Goal: Communication & Community: Answer question/provide support

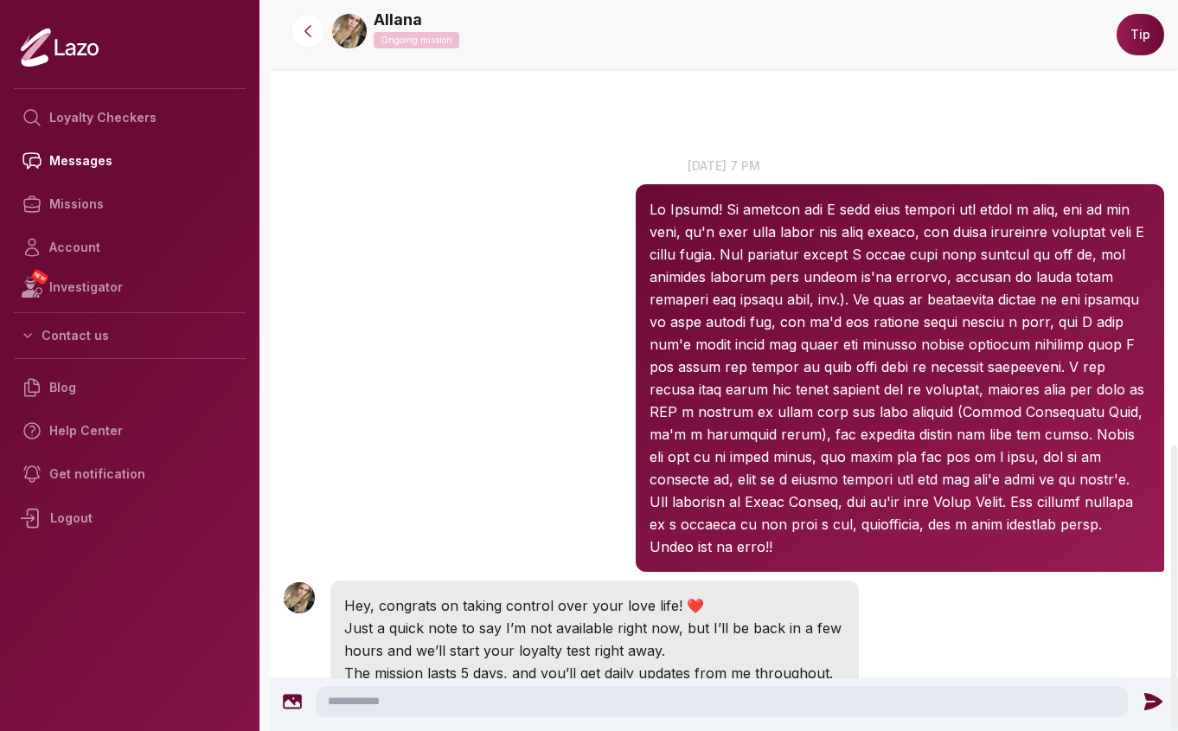
scroll to position [1138, 0]
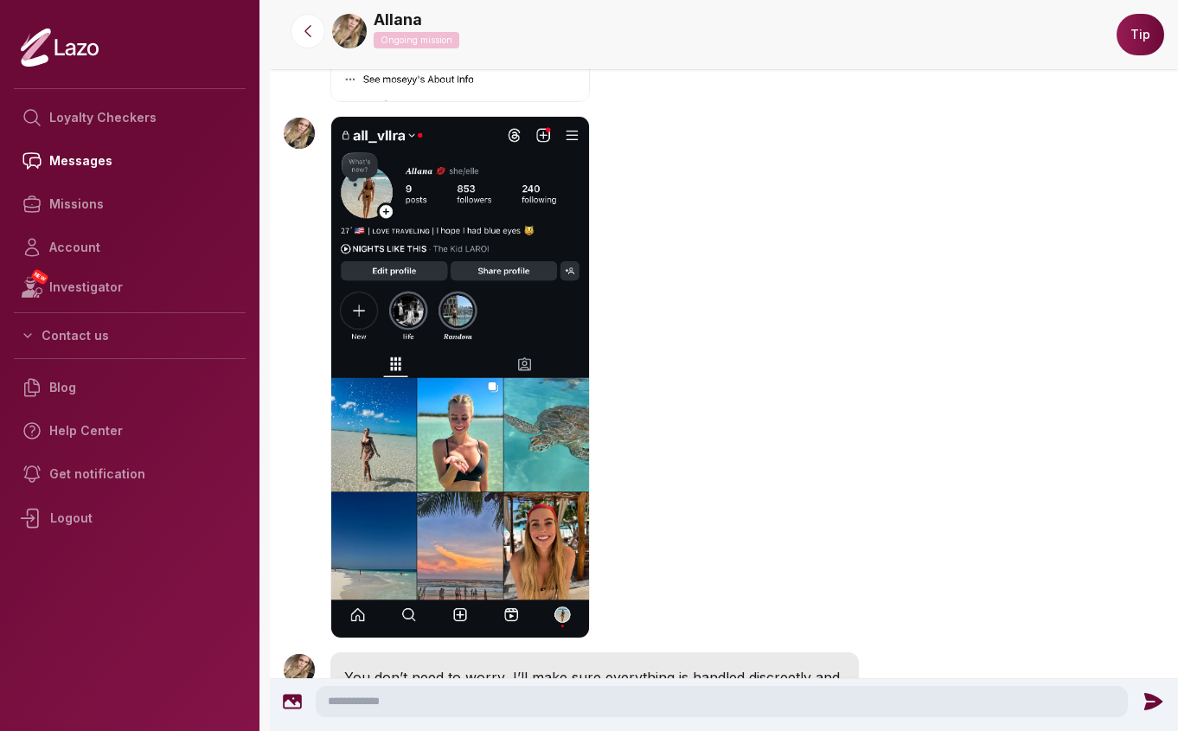
scroll to position [2121, 0]
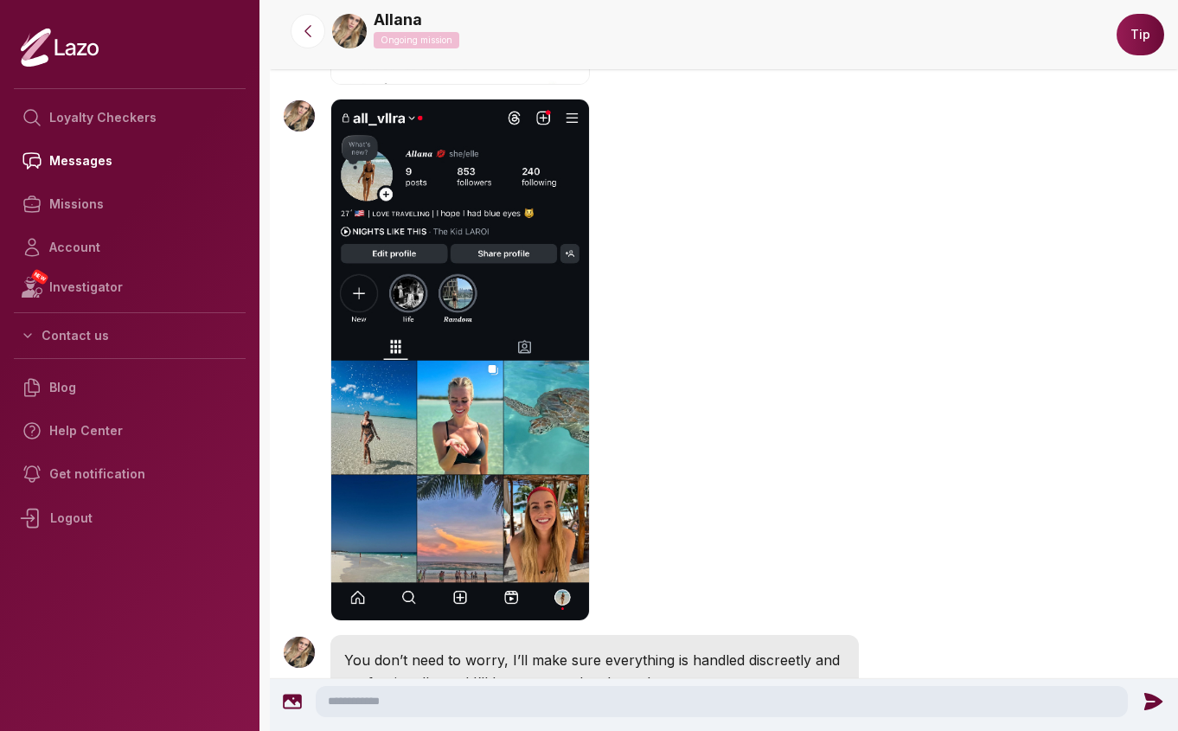
click at [480, 376] on img "button" at bounding box center [460, 360] width 260 height 522
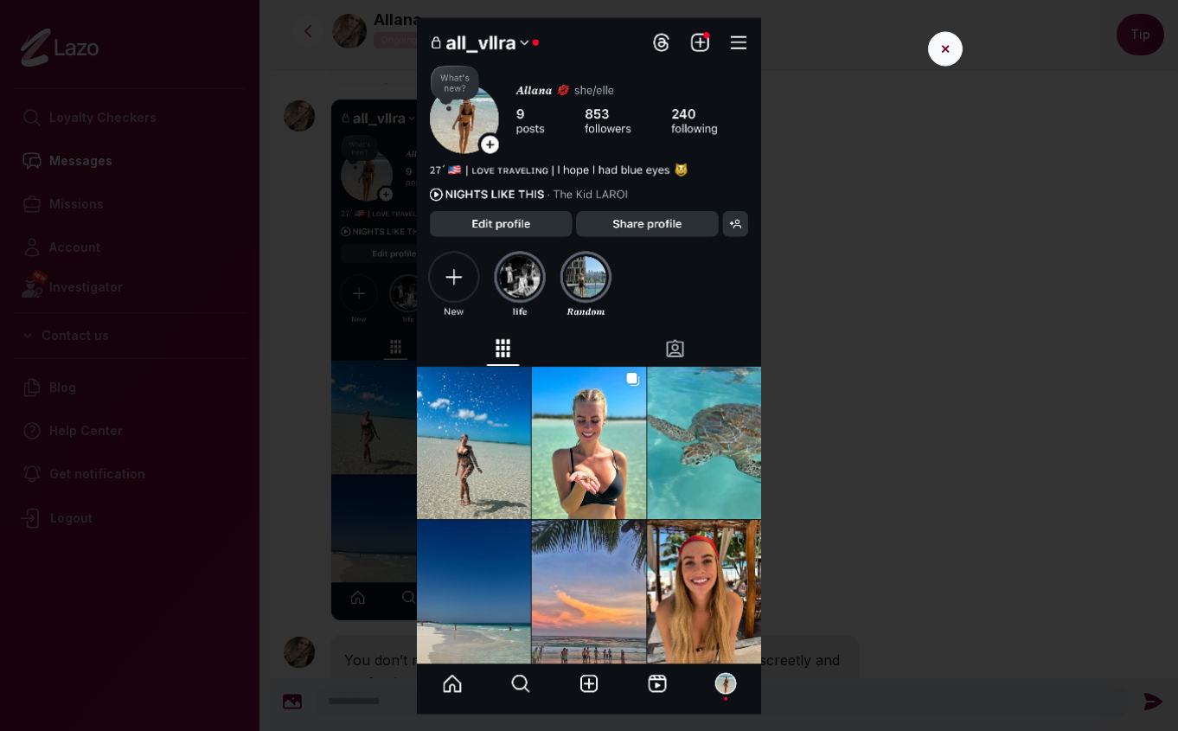
click at [943, 40] on button "✕" at bounding box center [945, 48] width 35 height 35
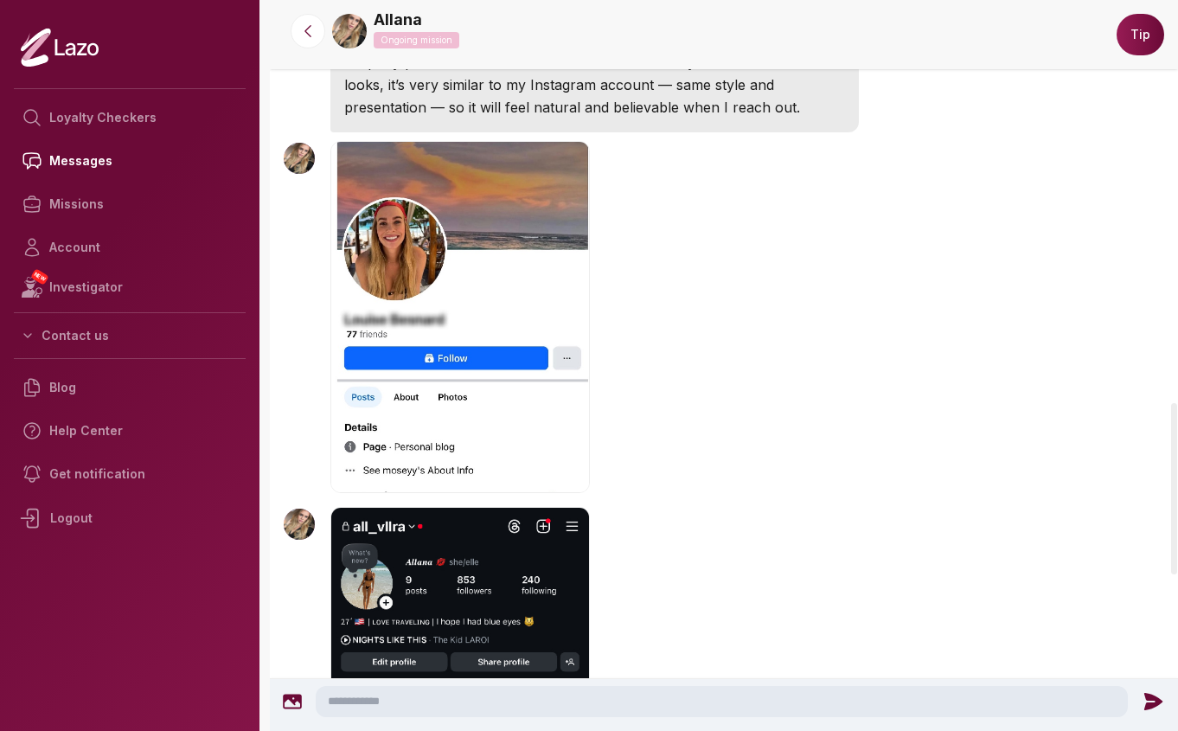
scroll to position [1716, 0]
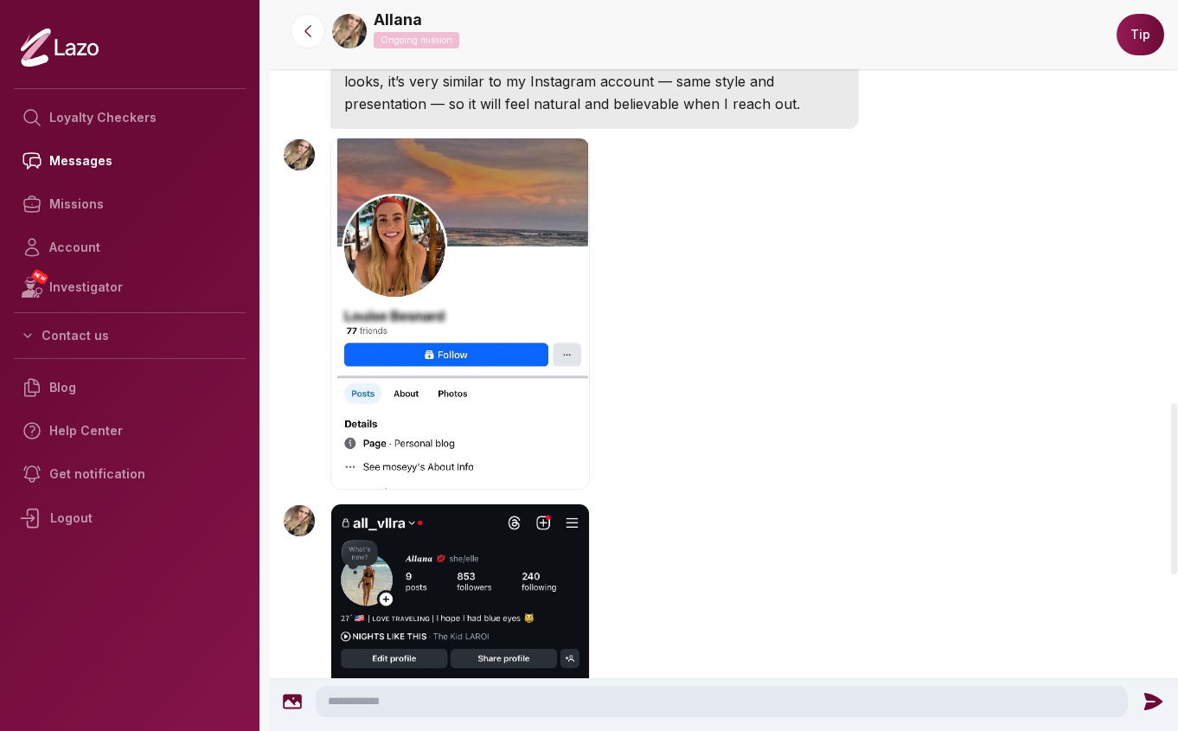
click at [428, 230] on img "button" at bounding box center [460, 314] width 260 height 352
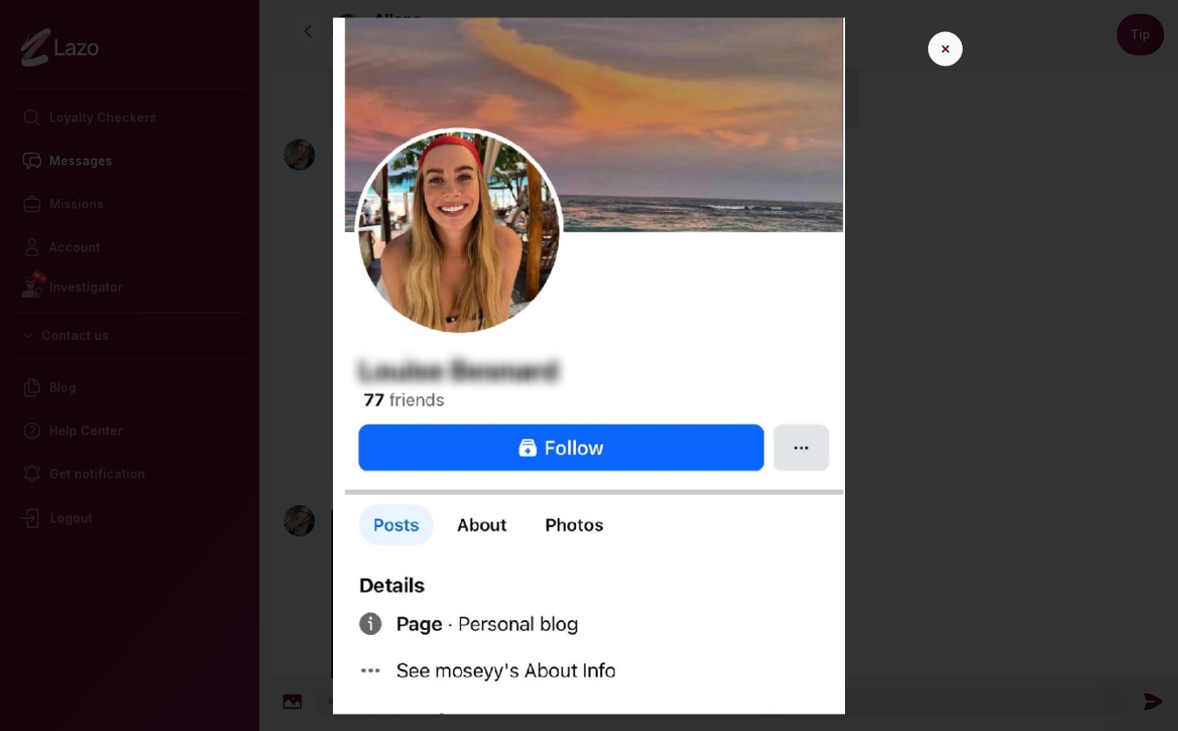
click at [937, 48] on button "✕" at bounding box center [945, 48] width 35 height 35
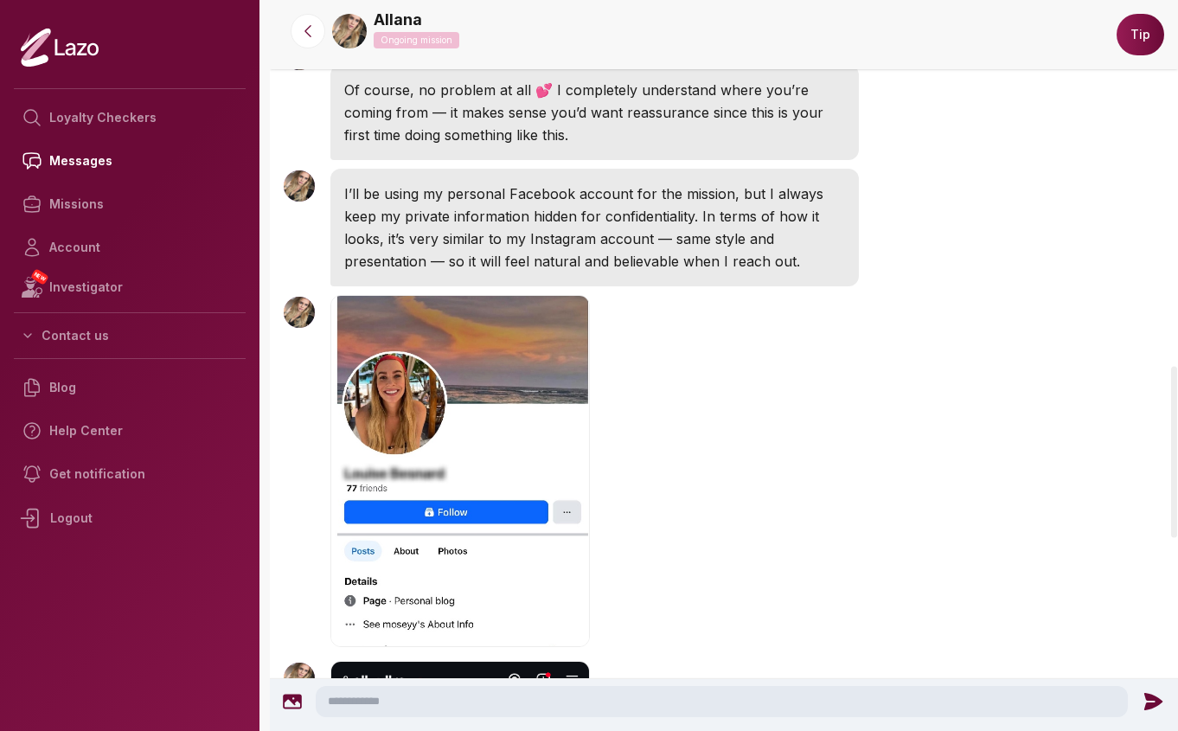
scroll to position [1550, 0]
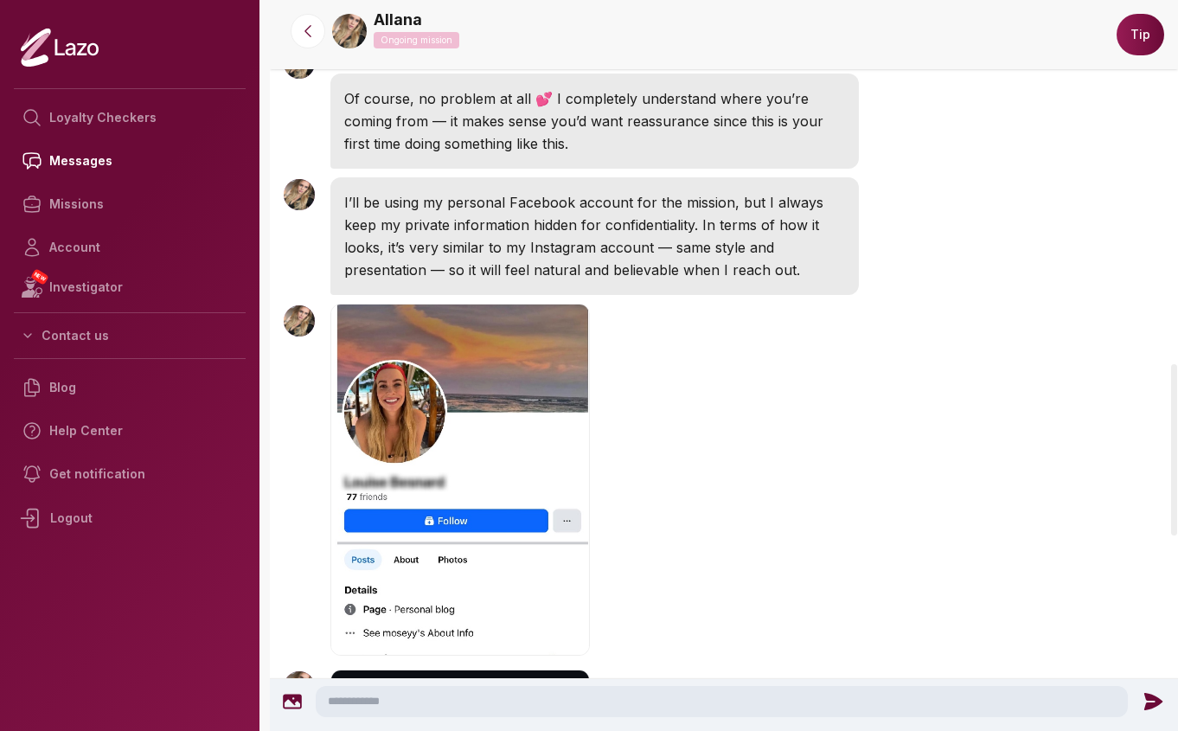
click at [424, 396] on img "button" at bounding box center [460, 480] width 260 height 352
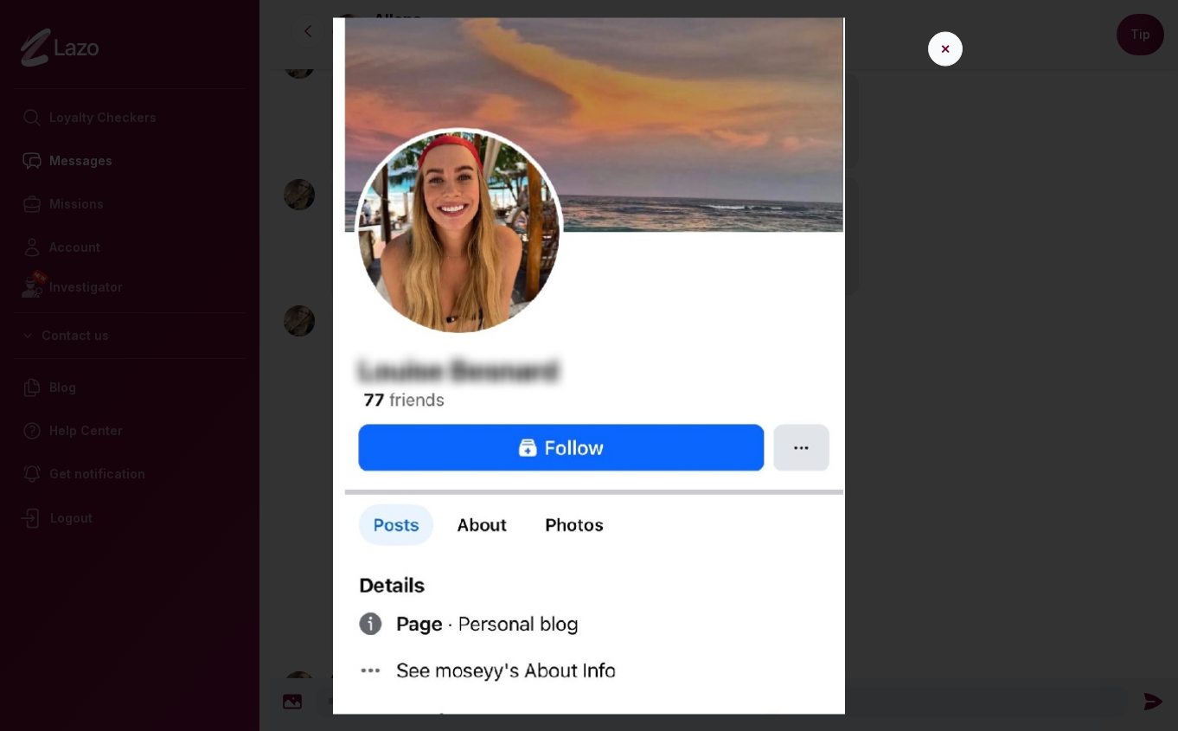
click at [942, 49] on button "✕" at bounding box center [945, 48] width 35 height 35
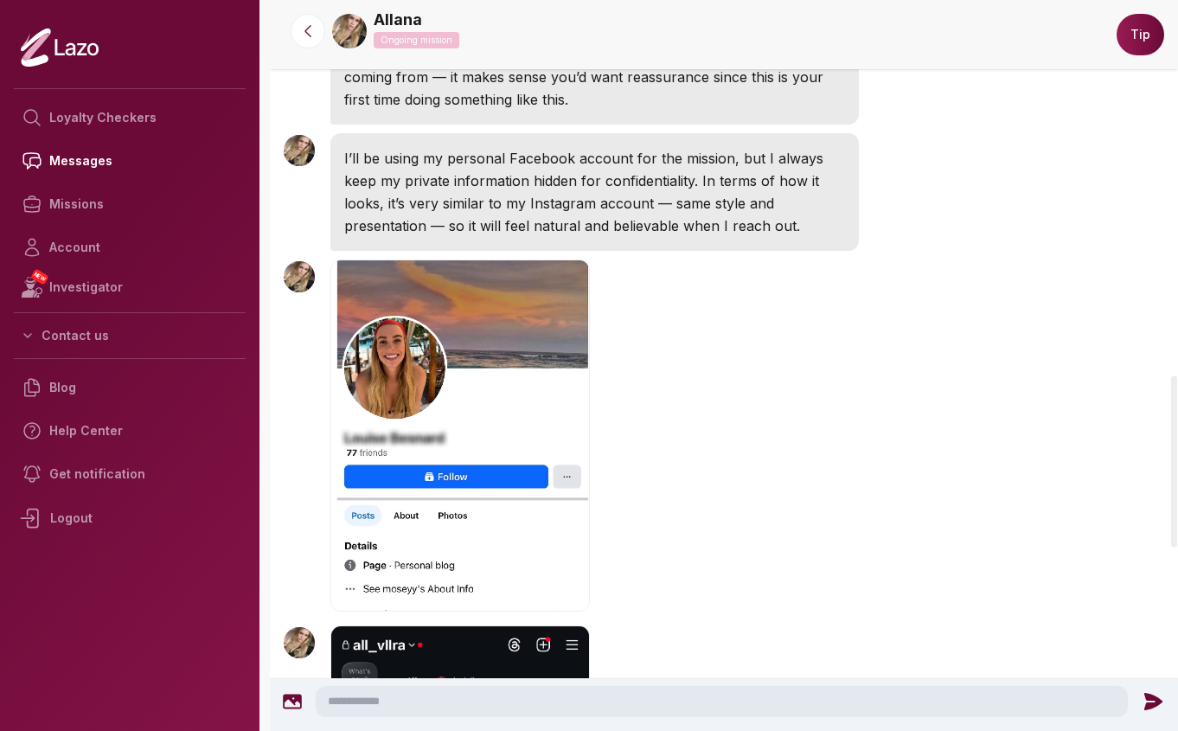
scroll to position [1592, 0]
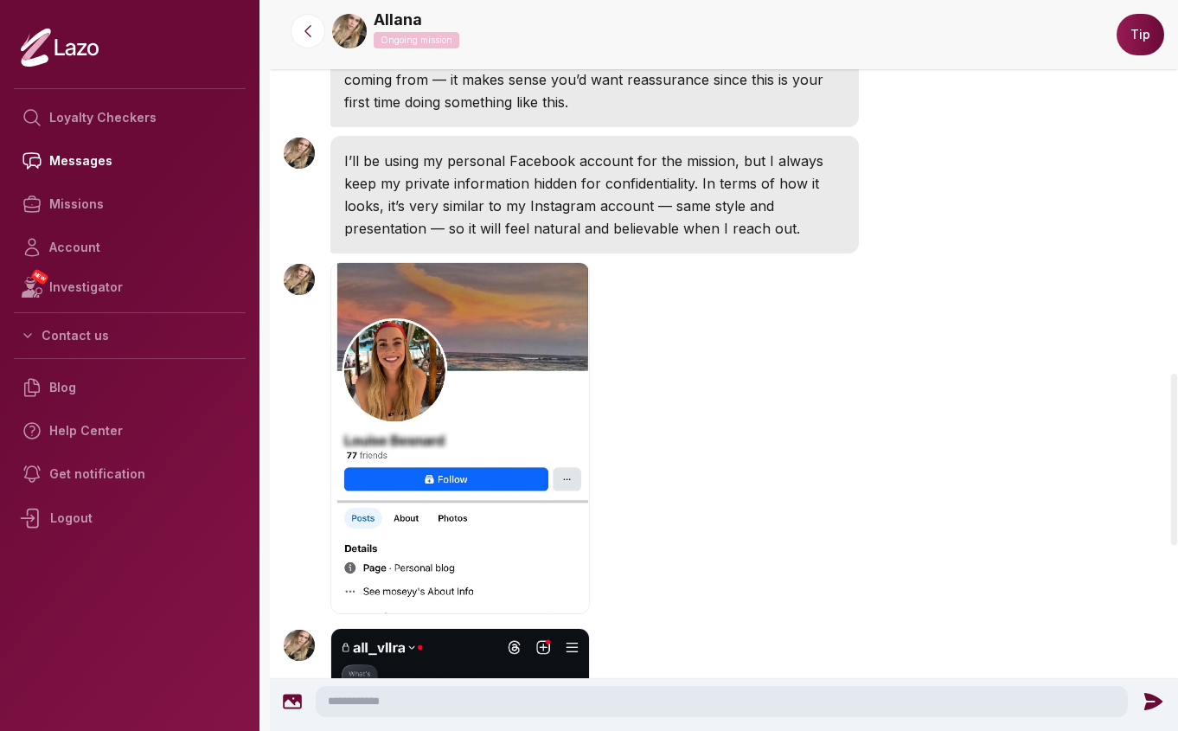
click at [388, 359] on img "button" at bounding box center [460, 438] width 260 height 352
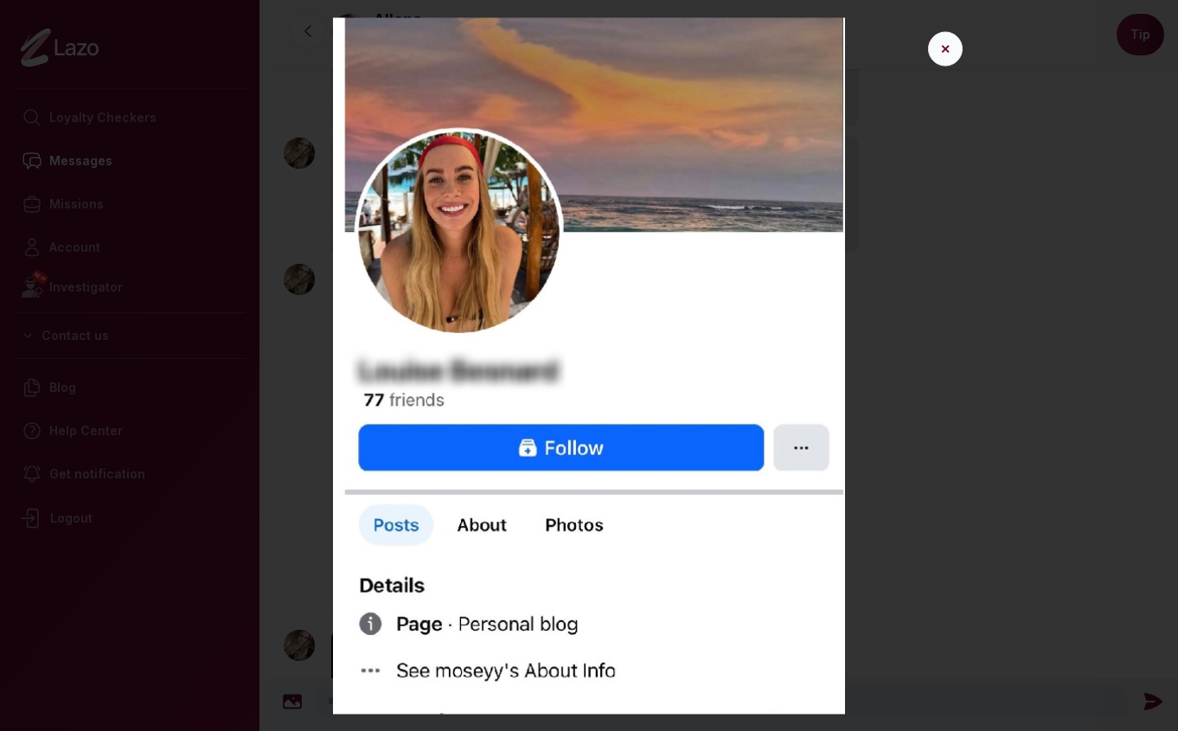
click at [950, 48] on button "✕" at bounding box center [945, 48] width 35 height 35
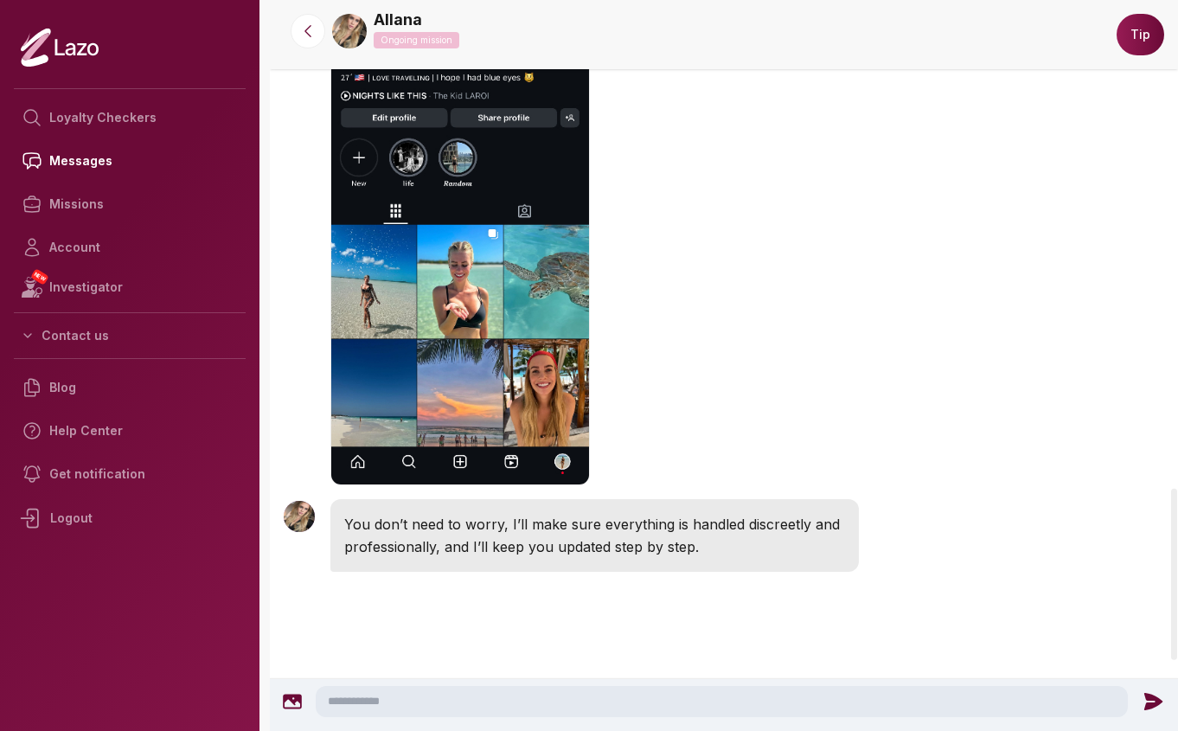
scroll to position [2381, 0]
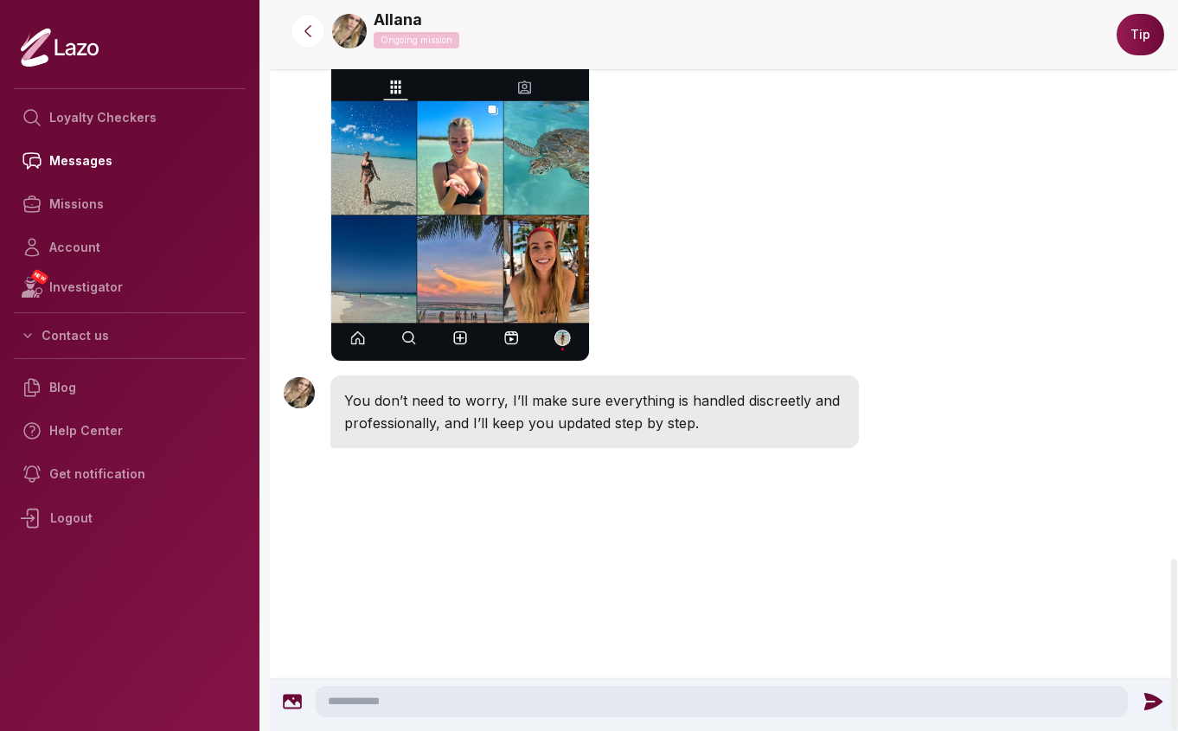
click at [377, 707] on textarea at bounding box center [722, 701] width 813 height 31
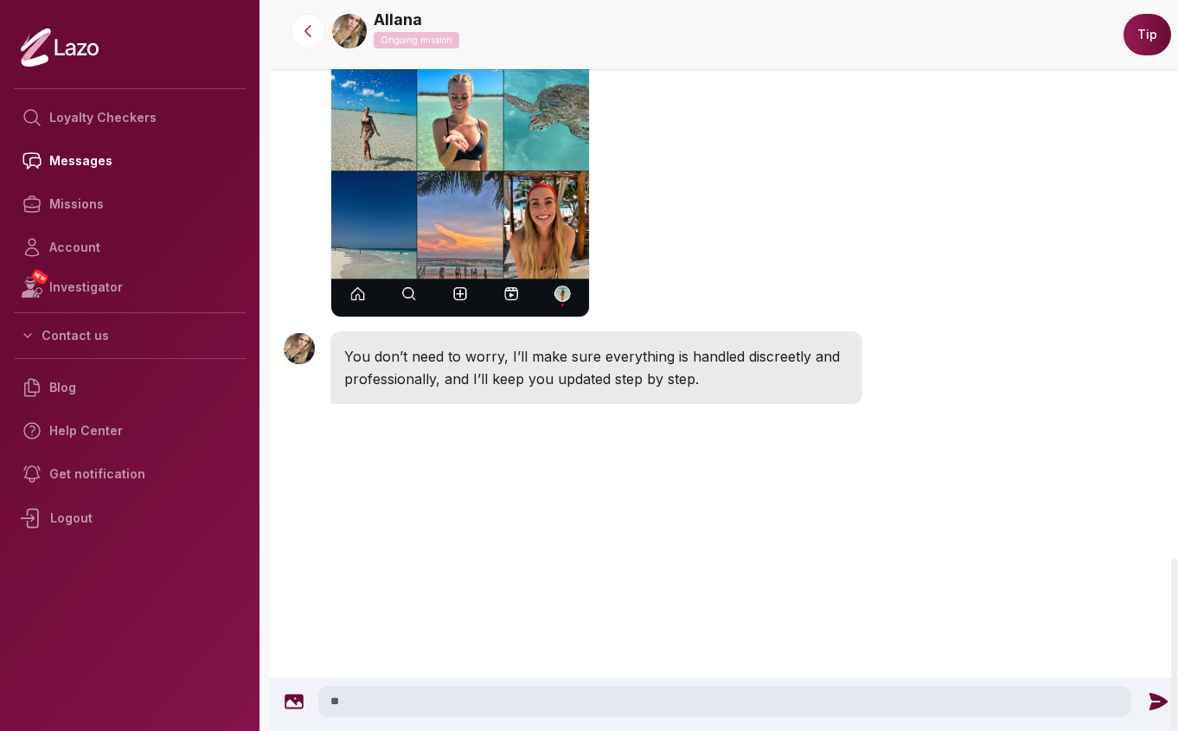
type textarea "*"
click at [1144, 35] on button "Tip" at bounding box center [1148, 35] width 48 height 42
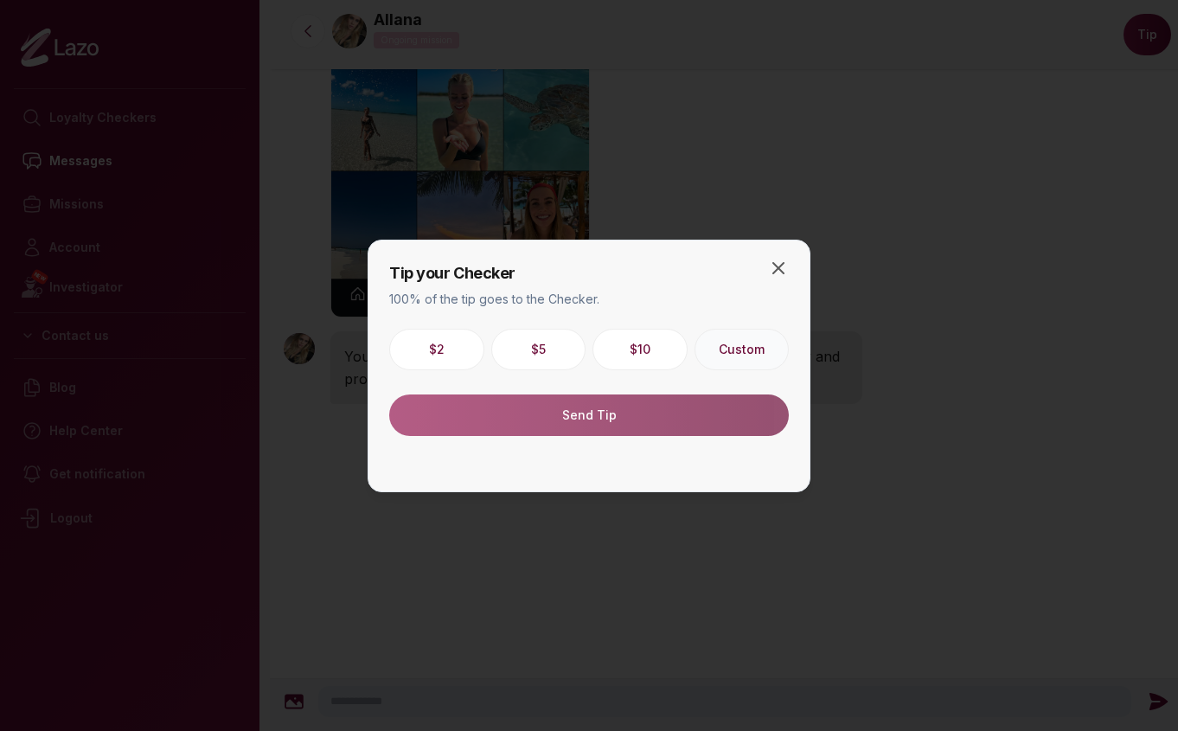
click at [745, 349] on button "Custom" at bounding box center [742, 350] width 95 height 42
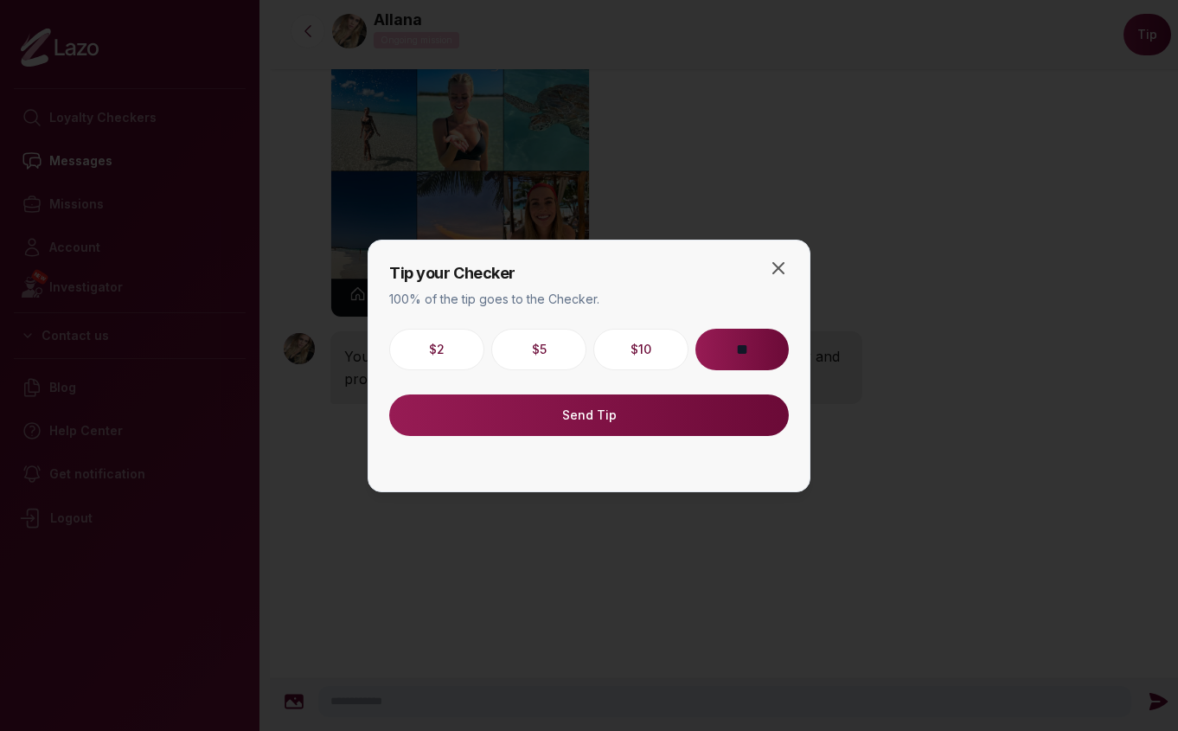
type input "**"
click at [580, 415] on button "Send Tip" at bounding box center [589, 415] width 400 height 42
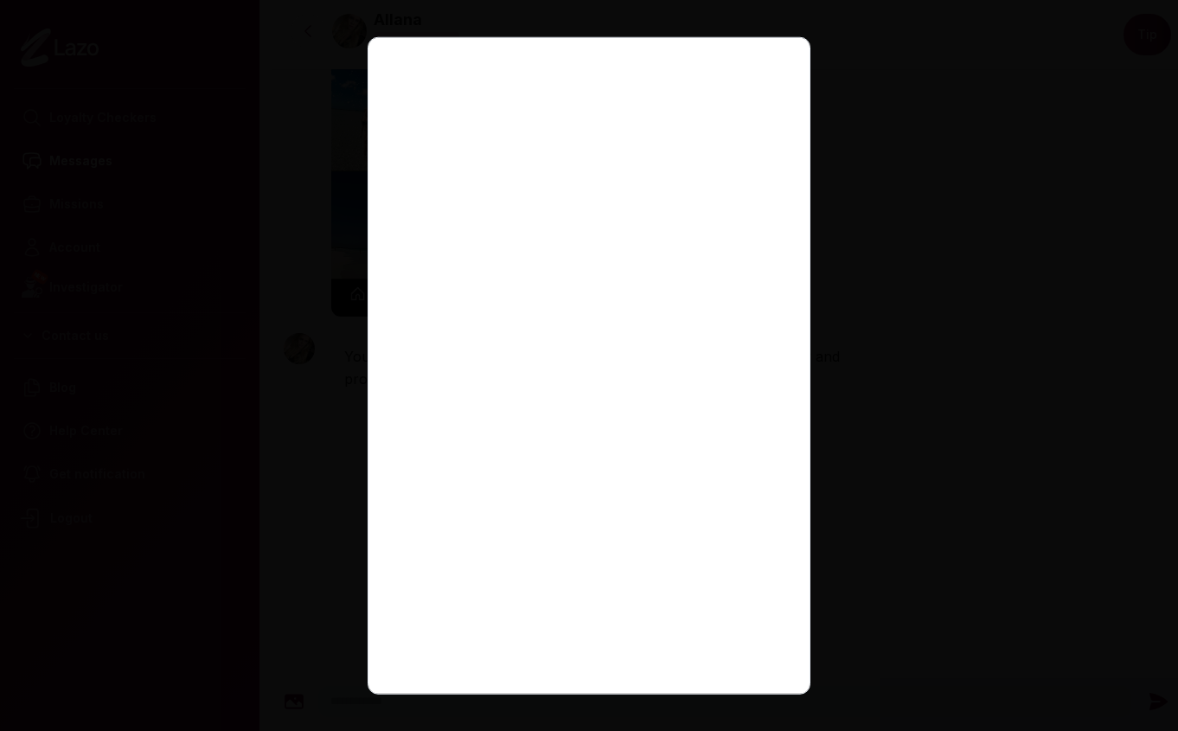
scroll to position [106, 0]
click at [789, 535] on div "Send $50 tip to Allana Close" at bounding box center [589, 365] width 443 height 658
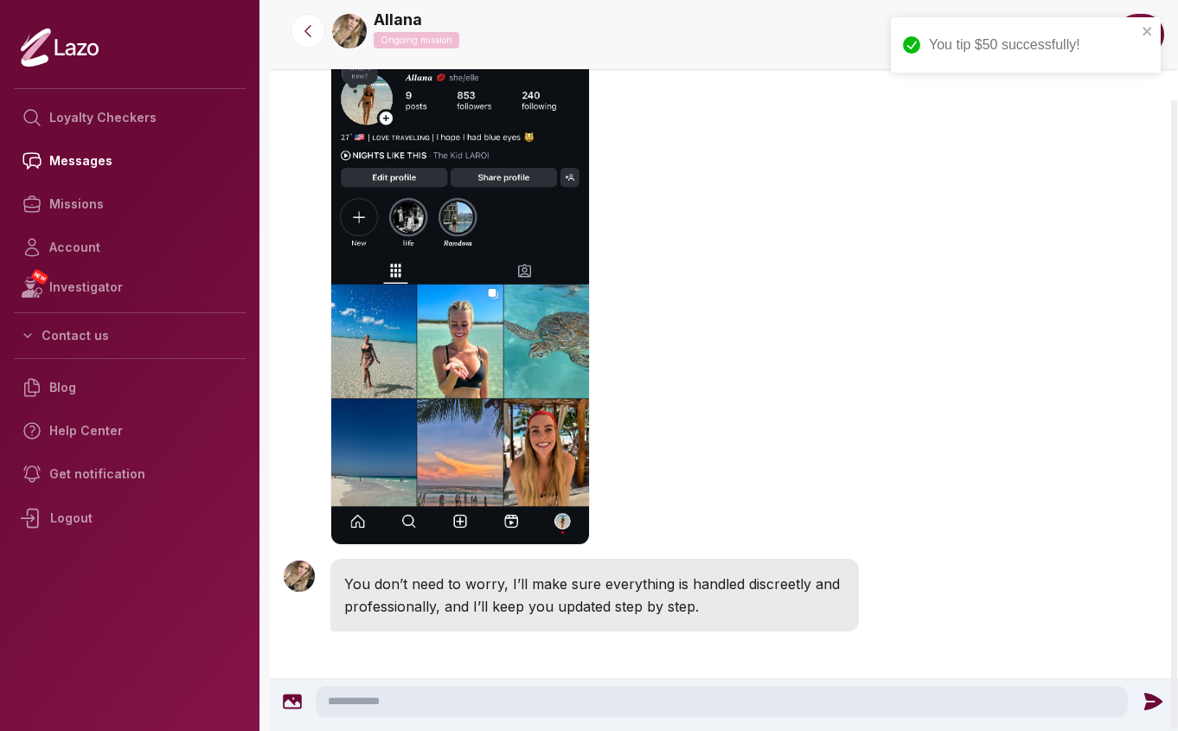
scroll to position [2196, 0]
click at [361, 702] on textarea at bounding box center [722, 701] width 813 height 31
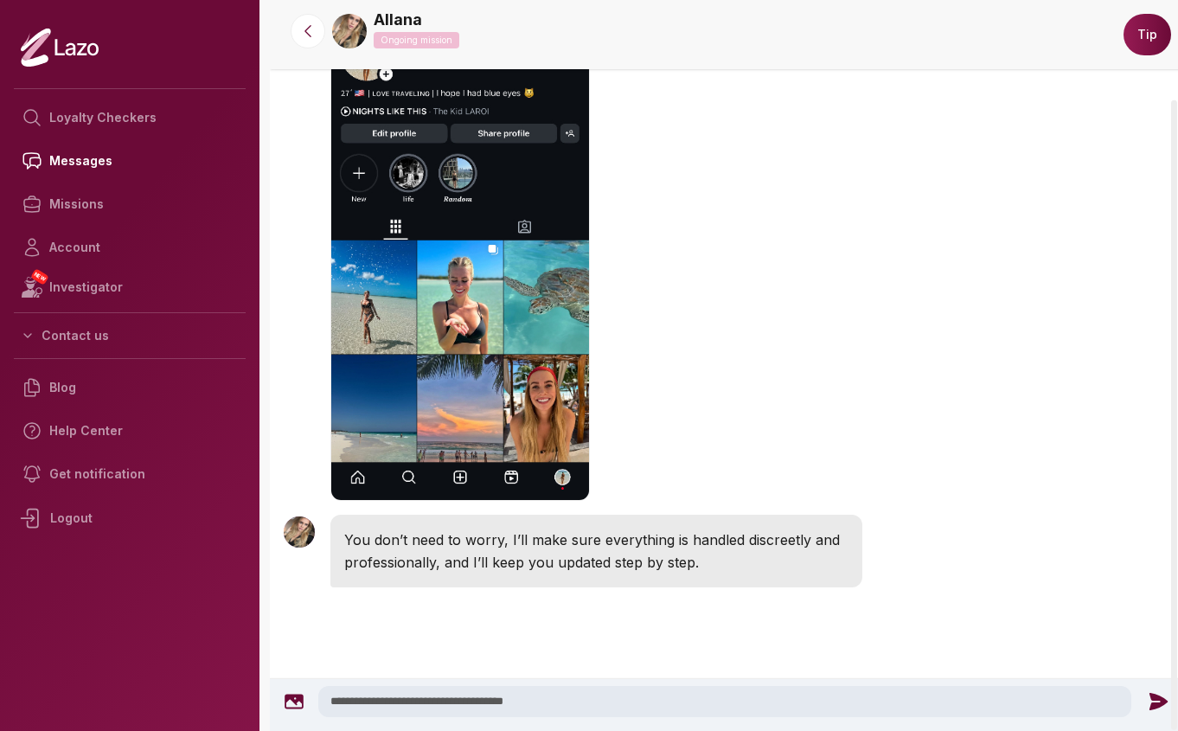
type textarea "**********"
click at [1155, 702] on icon at bounding box center [1158, 701] width 18 height 17
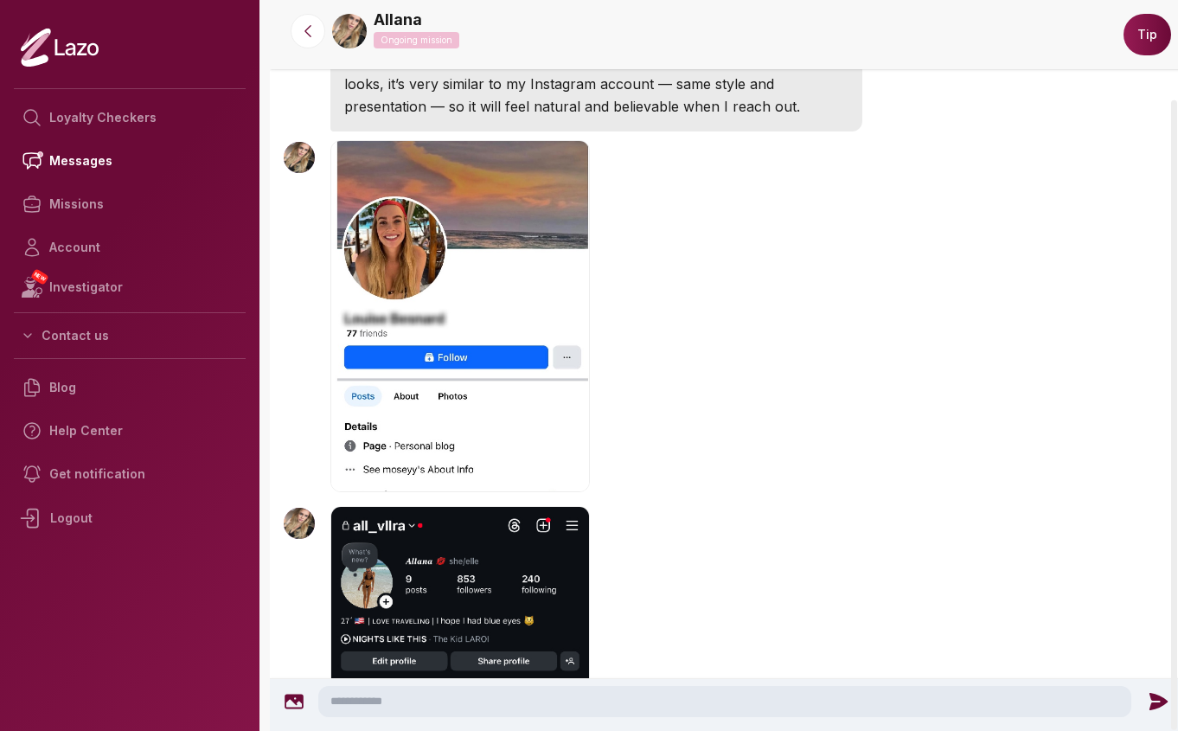
scroll to position [1666, 0]
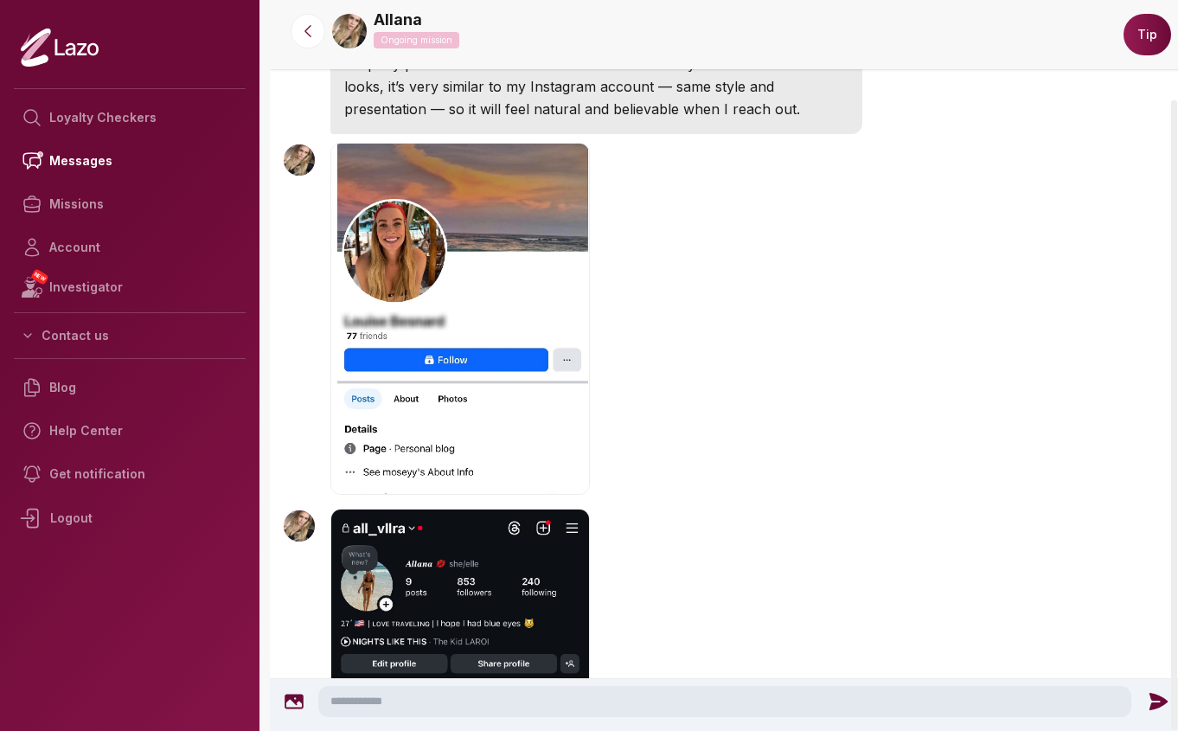
click at [419, 369] on img "button" at bounding box center [460, 319] width 260 height 352
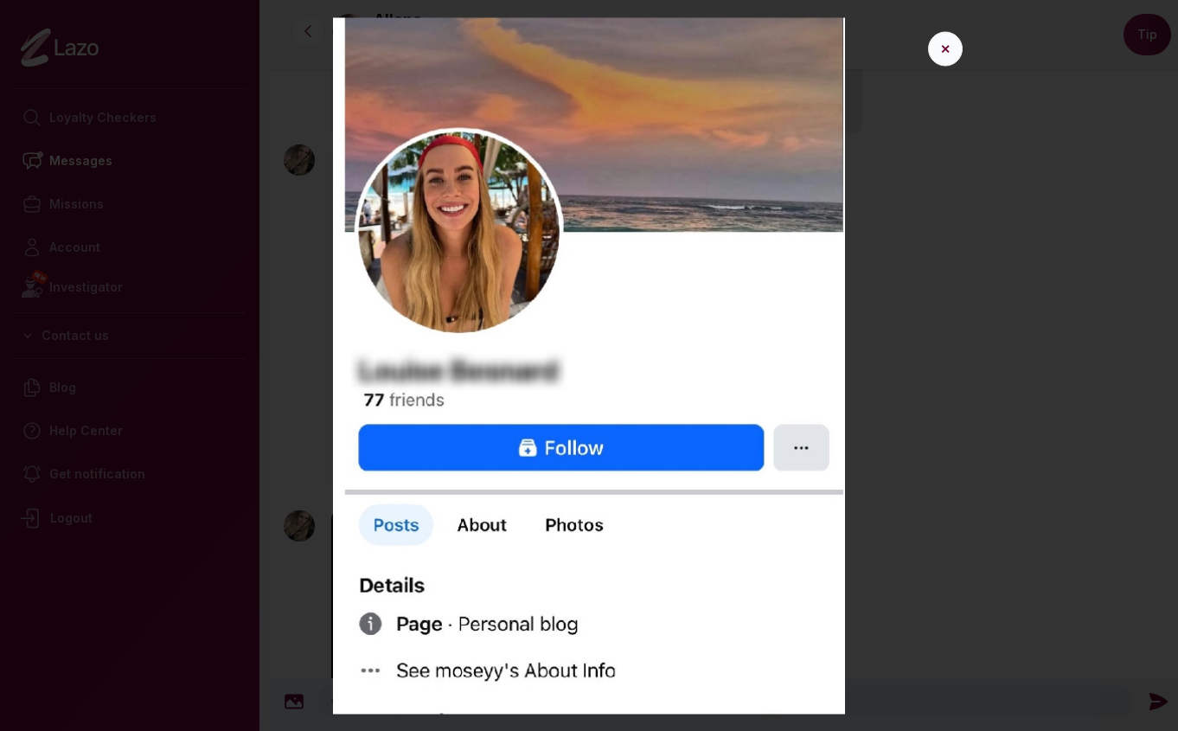
click at [946, 54] on button "✕" at bounding box center [945, 48] width 35 height 35
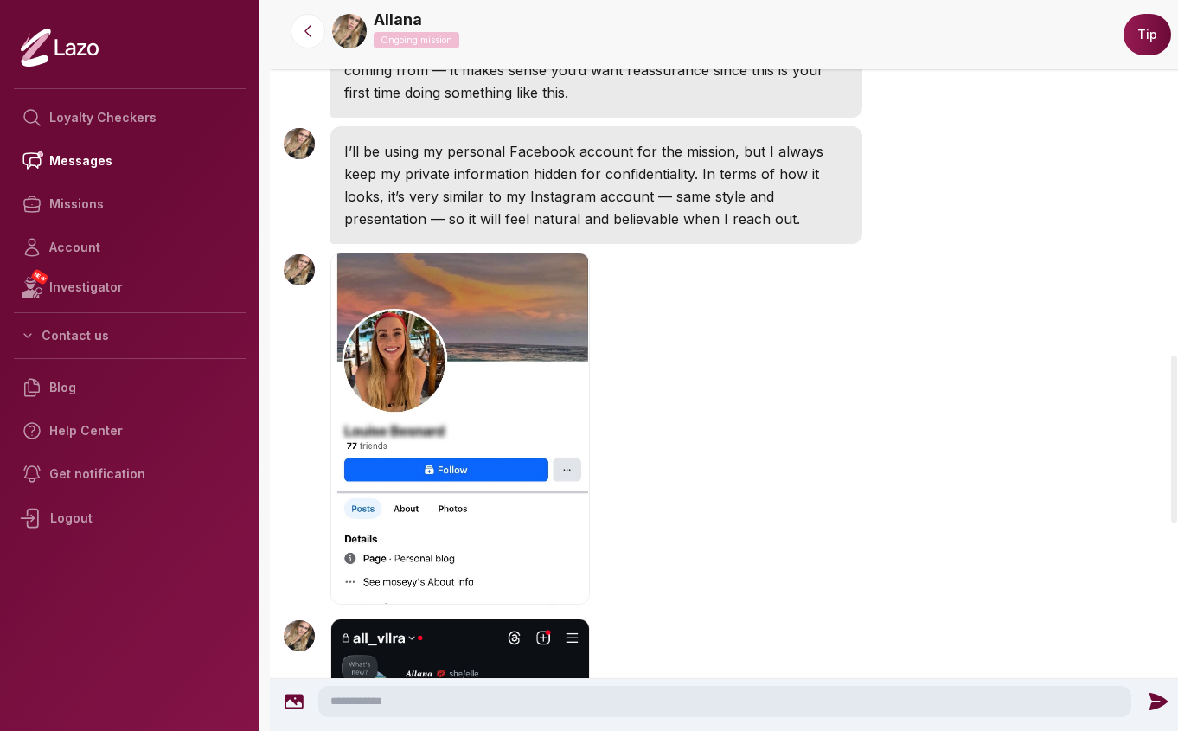
scroll to position [1553, 0]
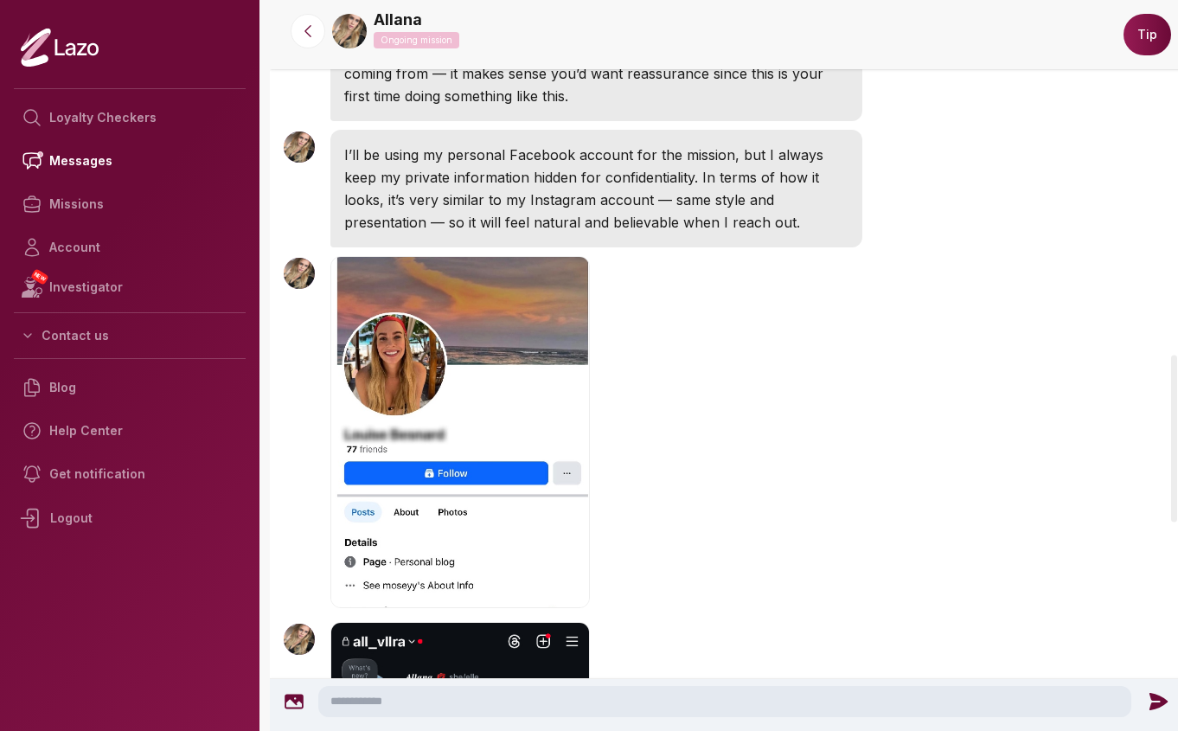
click at [405, 384] on img "button" at bounding box center [460, 432] width 260 height 352
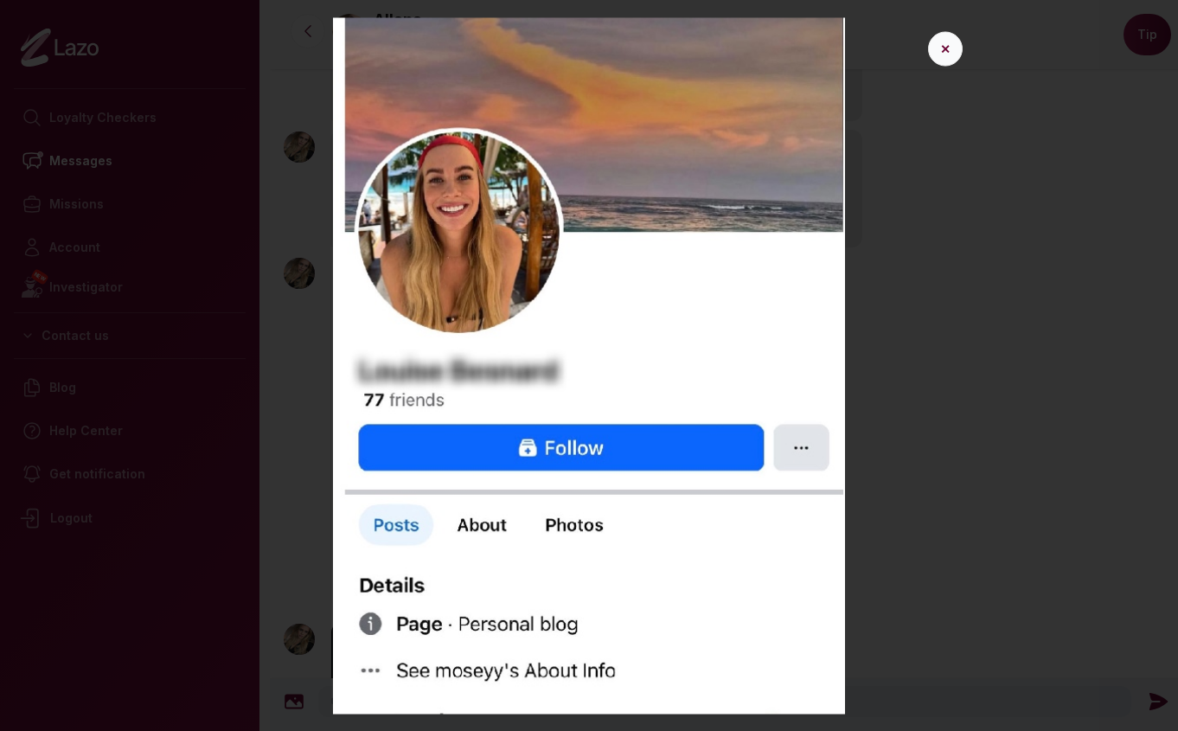
click at [939, 45] on button "✕" at bounding box center [945, 48] width 35 height 35
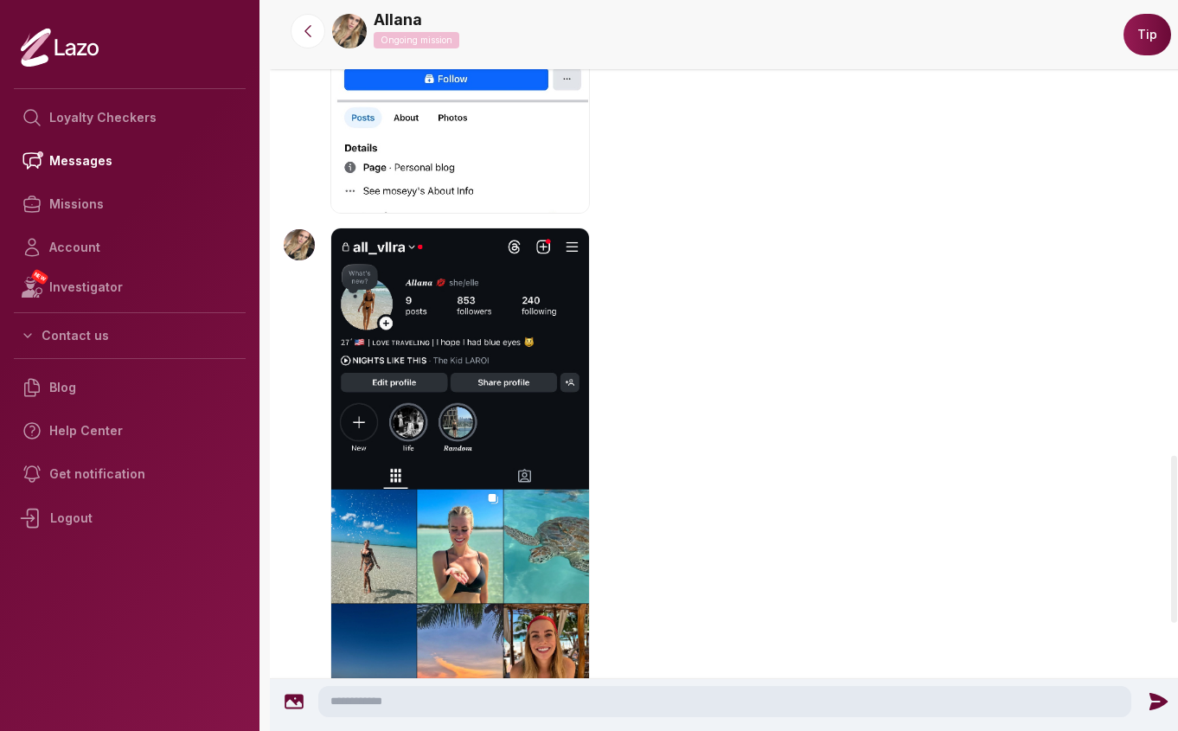
scroll to position [2467, 0]
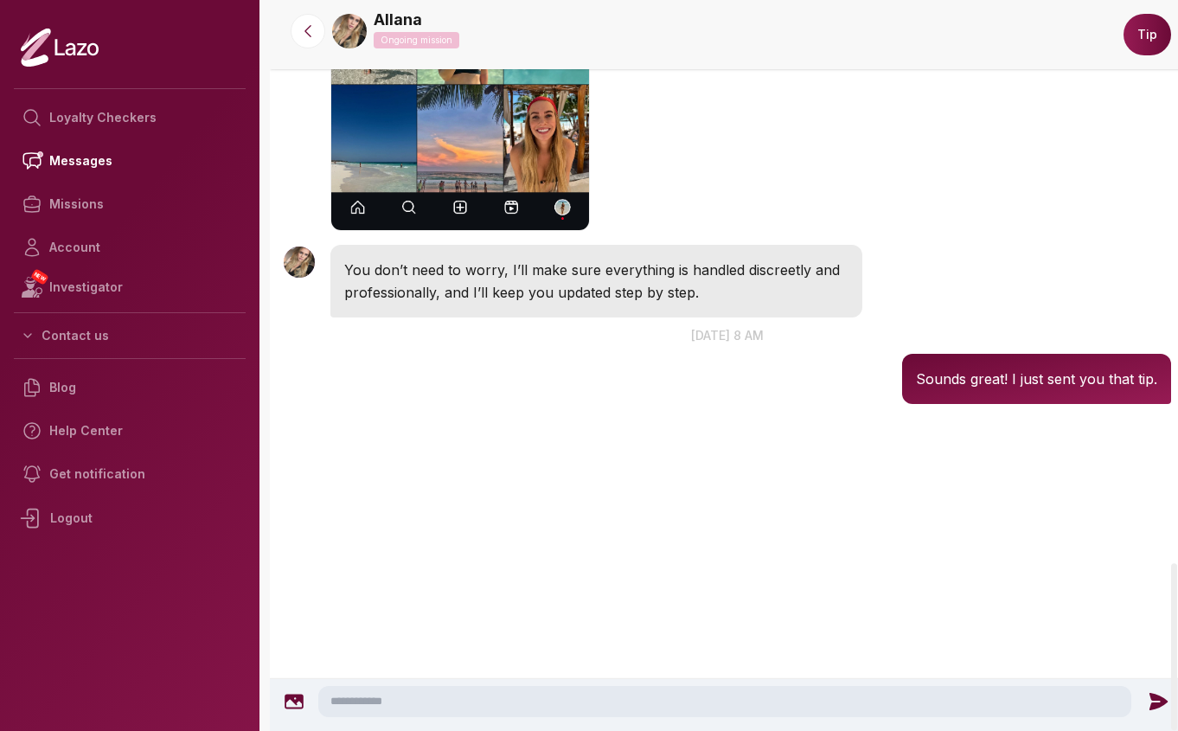
click at [402, 697] on textarea at bounding box center [724, 701] width 813 height 31
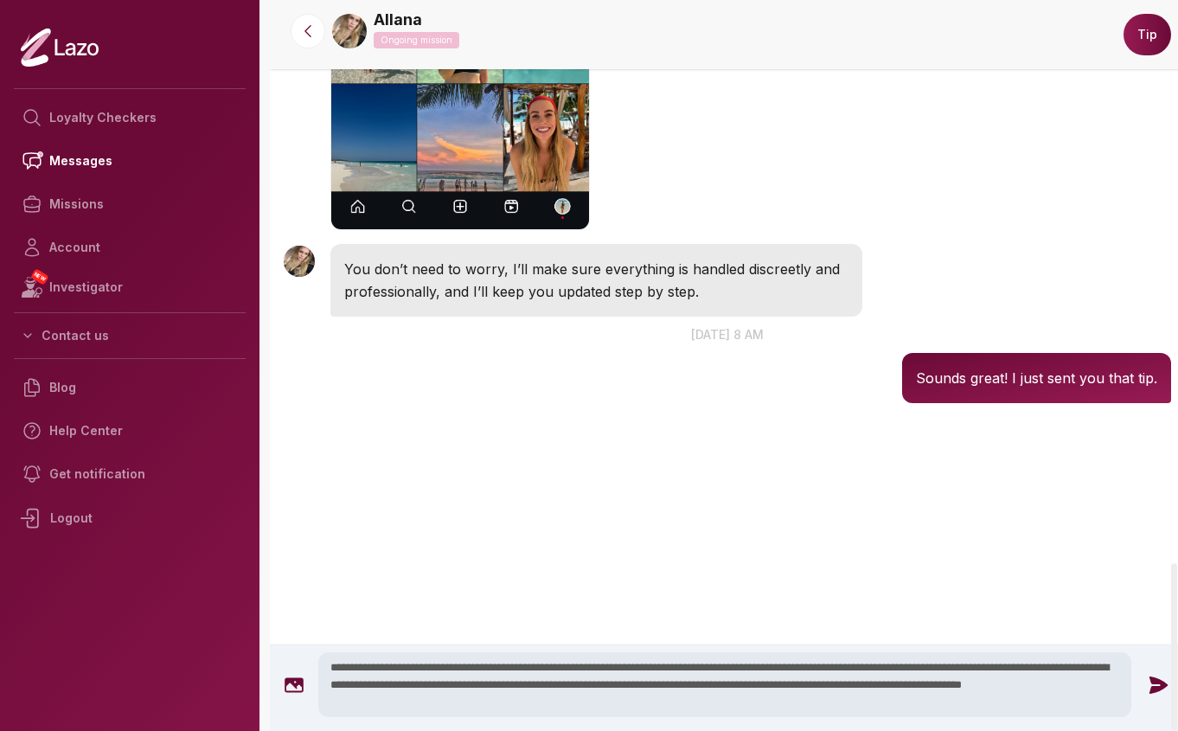
click at [781, 683] on textarea "**********" at bounding box center [724, 684] width 813 height 65
type textarea "**********"
click at [1152, 681] on icon at bounding box center [1158, 684] width 18 height 17
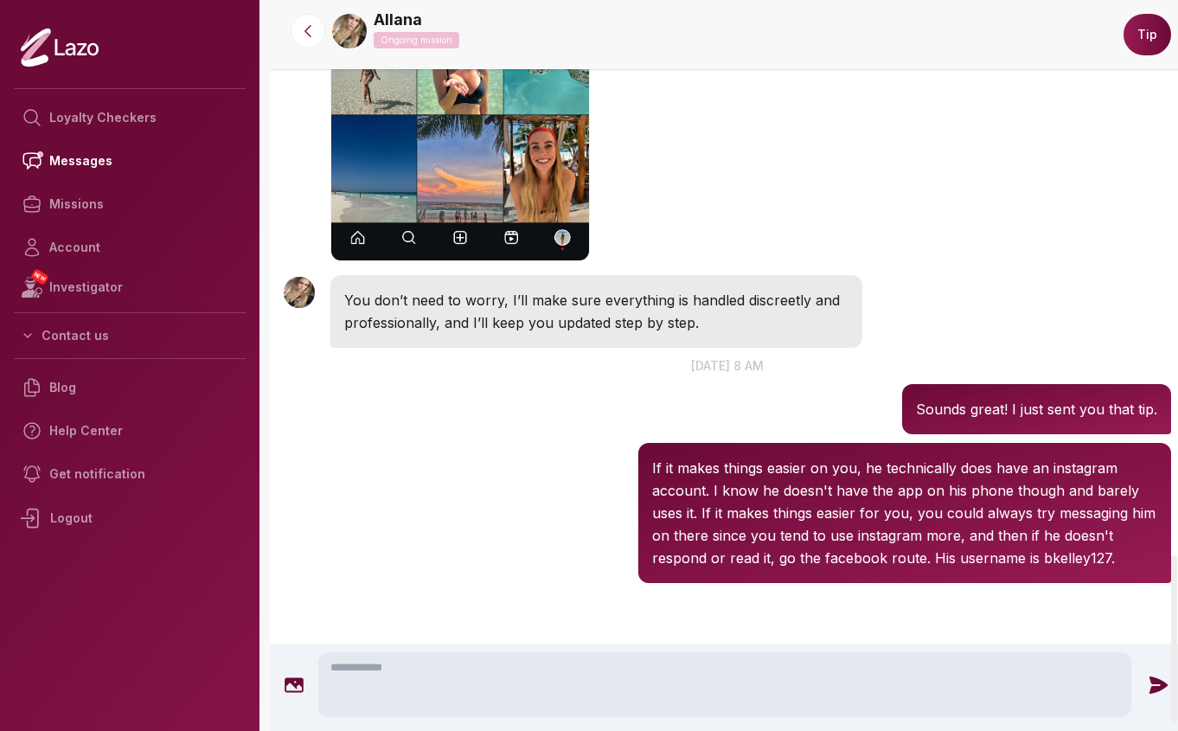
scroll to position [2432, 0]
